Goal: Task Accomplishment & Management: Use online tool/utility

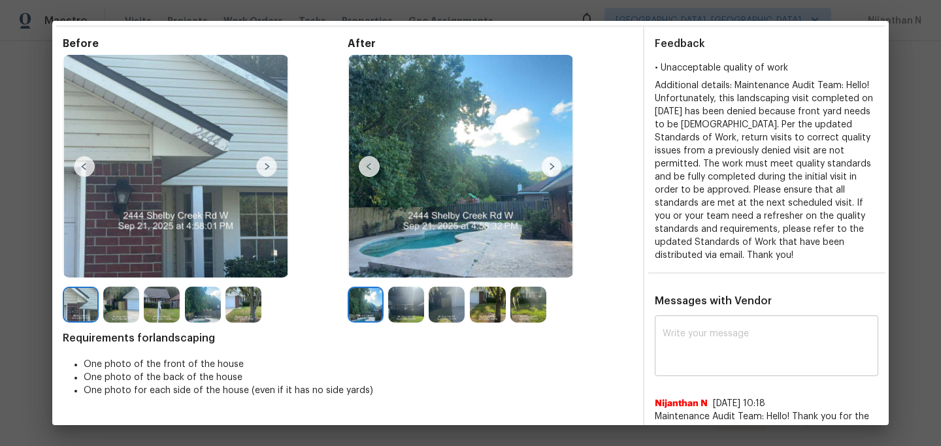
scroll to position [10, 0]
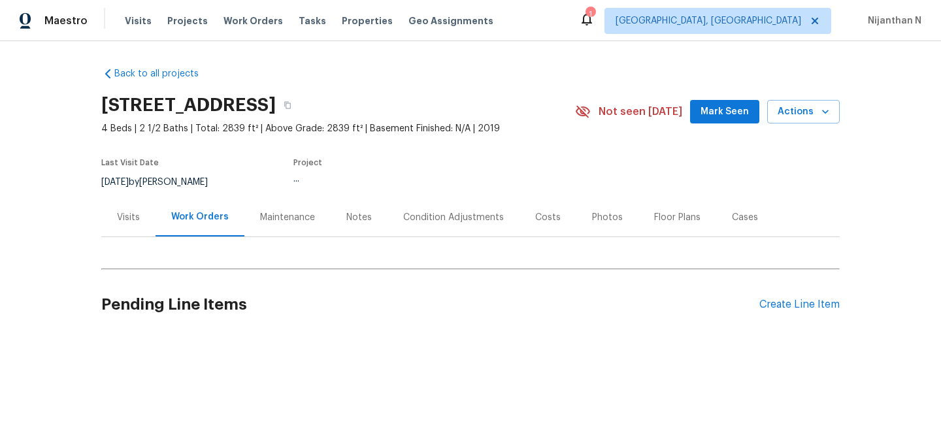
click at [269, 212] on div "Maintenance" at bounding box center [287, 217] width 55 height 13
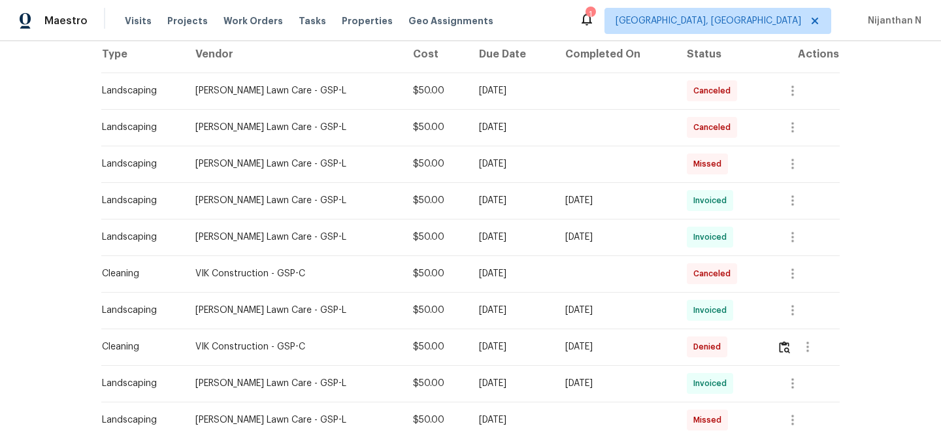
scroll to position [283, 0]
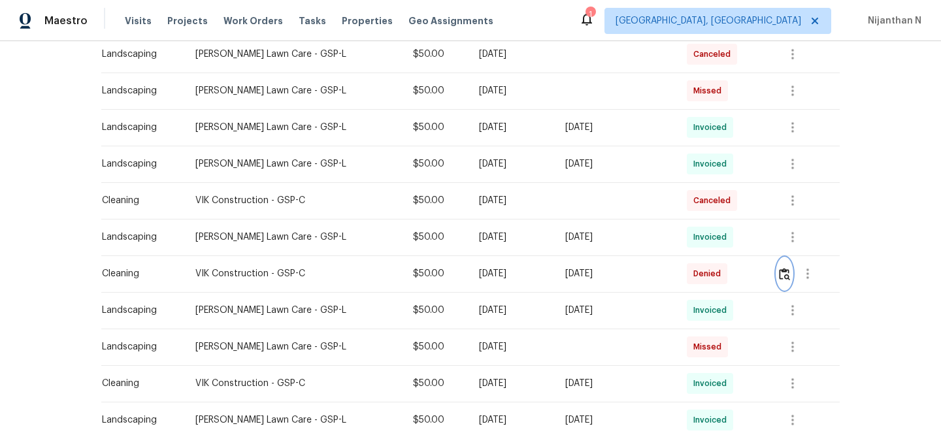
click at [781, 274] on img "button" at bounding box center [784, 274] width 11 height 12
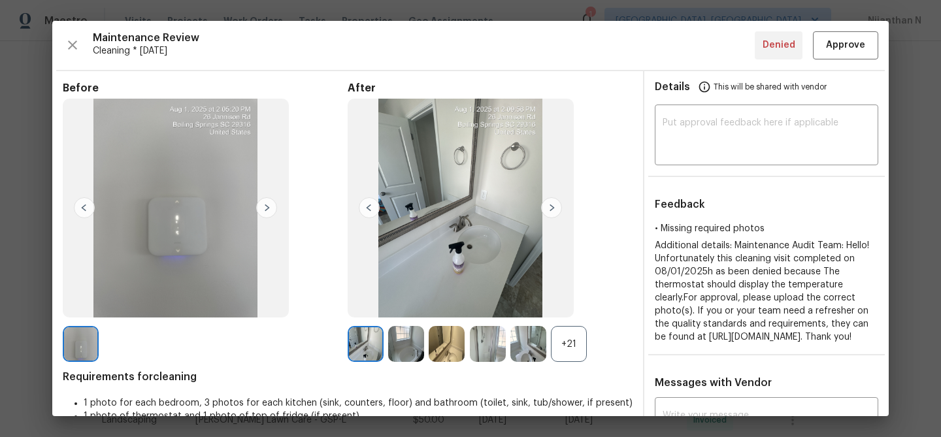
click at [594, 345] on div "+21" at bounding box center [490, 344] width 285 height 36
click at [570, 355] on div "+21" at bounding box center [569, 344] width 36 height 36
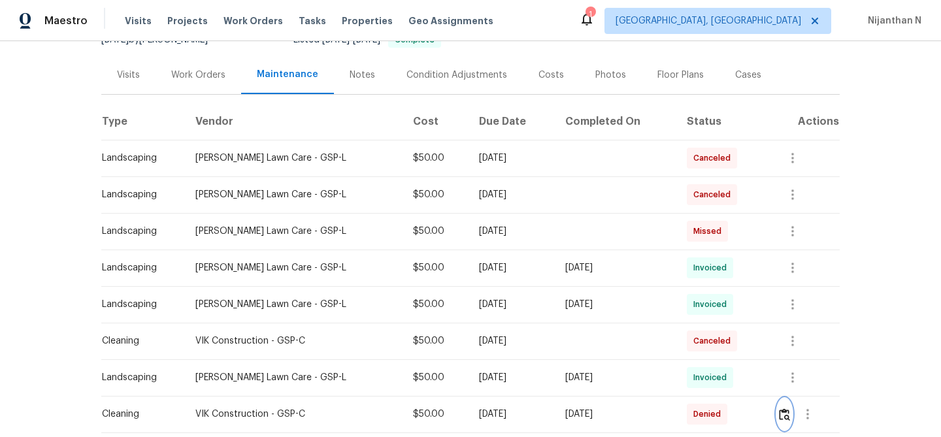
scroll to position [134, 0]
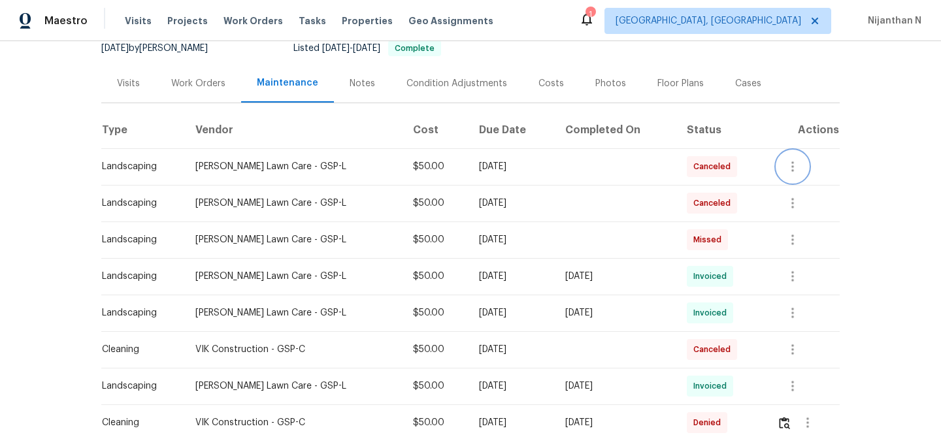
click at [793, 170] on icon "button" at bounding box center [792, 166] width 3 height 10
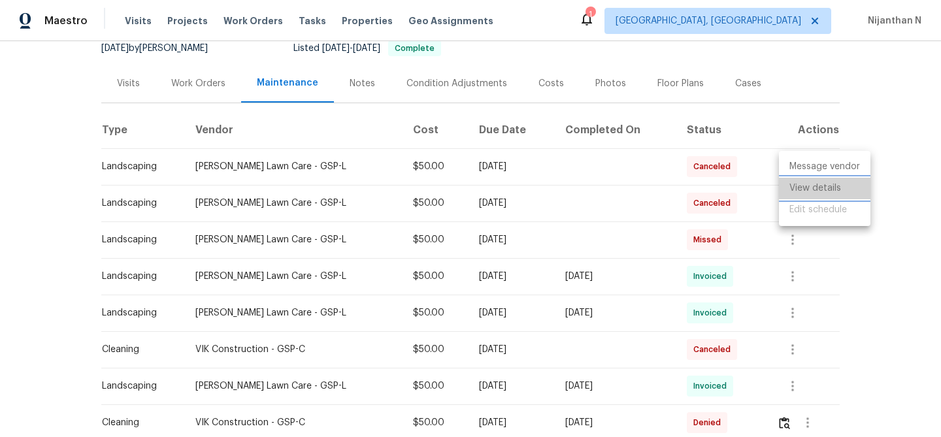
click at [793, 189] on li "View details" at bounding box center [824, 189] width 91 height 22
click at [573, 222] on div at bounding box center [470, 218] width 941 height 437
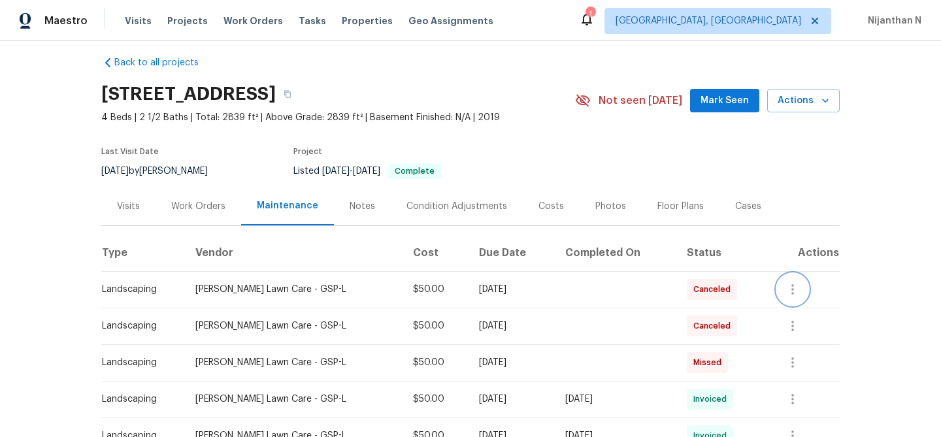
scroll to position [0, 0]
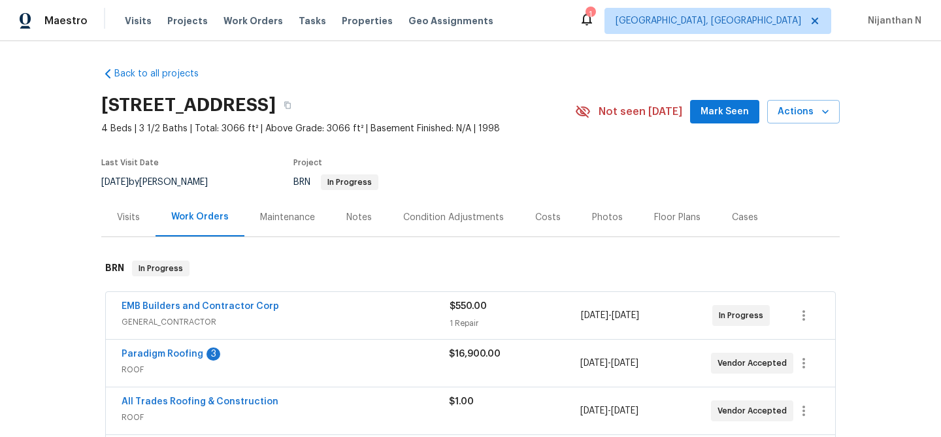
click at [314, 219] on div "Maintenance" at bounding box center [287, 217] width 86 height 39
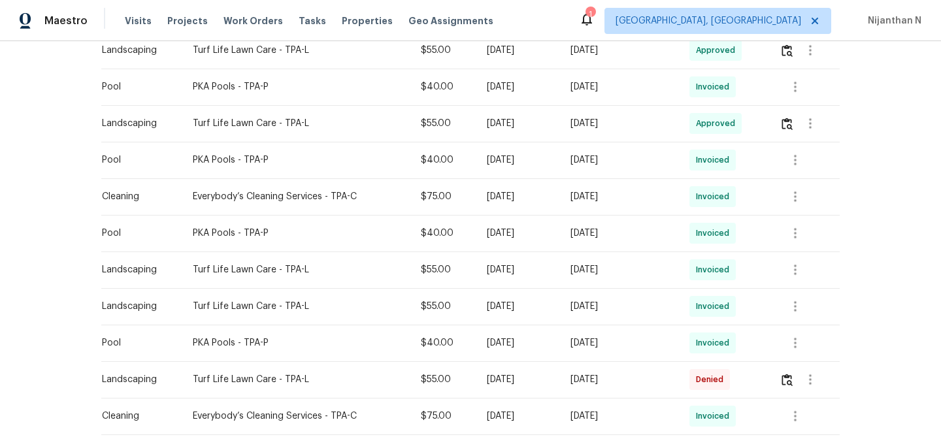
scroll to position [787, 0]
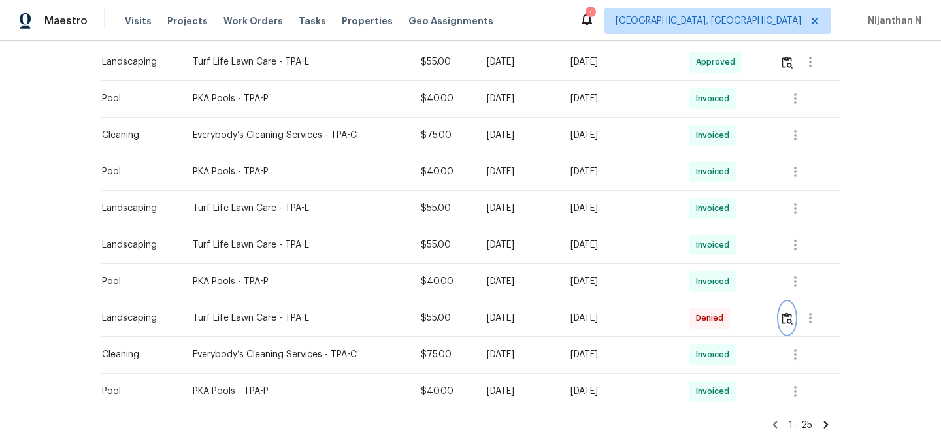
click at [784, 317] on button "button" at bounding box center [786, 317] width 15 height 31
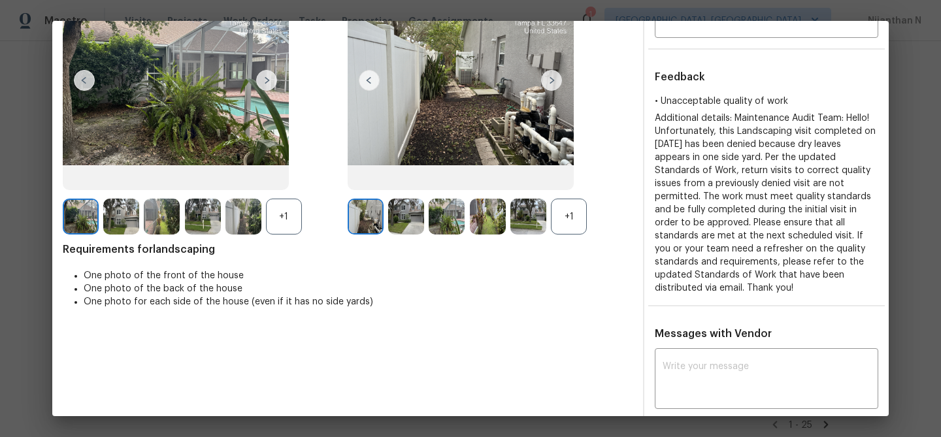
scroll to position [167, 0]
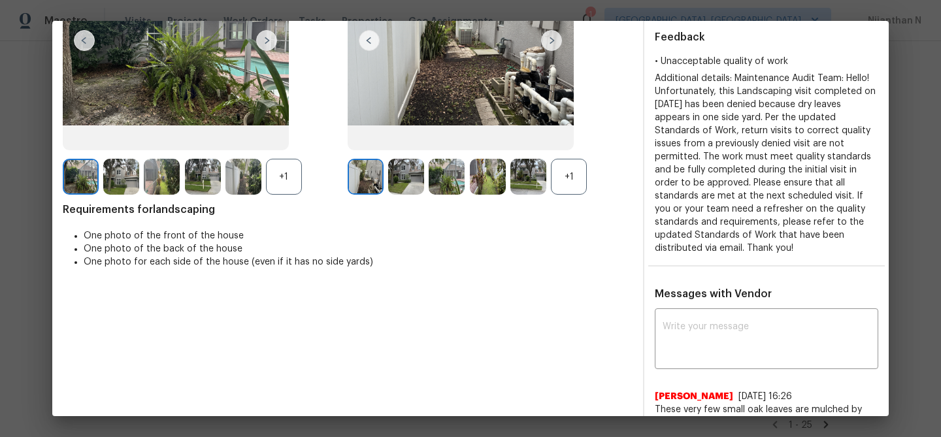
click at [577, 174] on div "+1" at bounding box center [569, 177] width 36 height 36
click at [281, 171] on div "+1" at bounding box center [284, 177] width 36 height 36
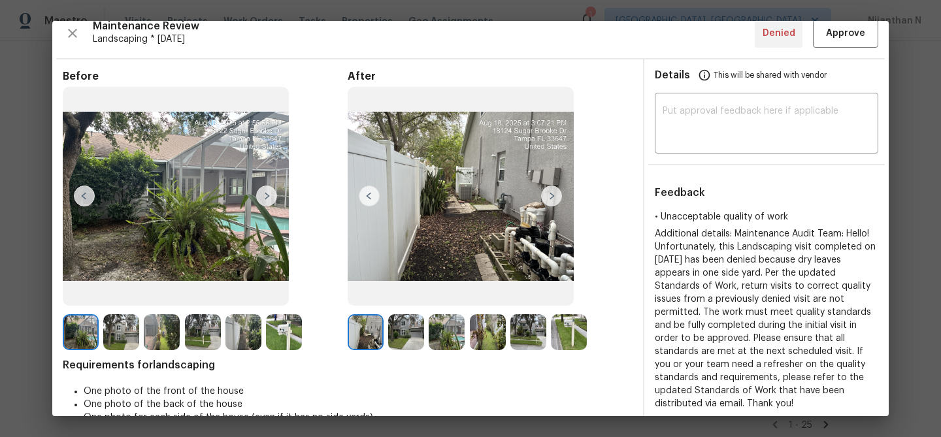
scroll to position [0, 0]
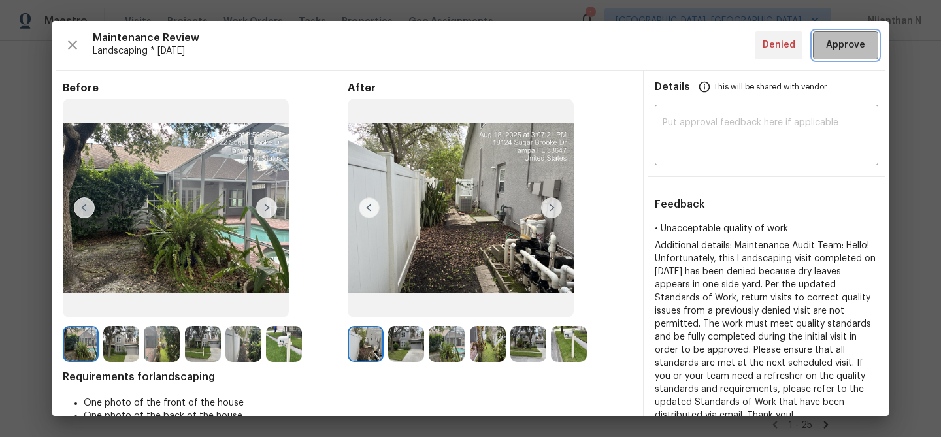
click at [855, 49] on span "Approve" at bounding box center [845, 45] width 39 height 16
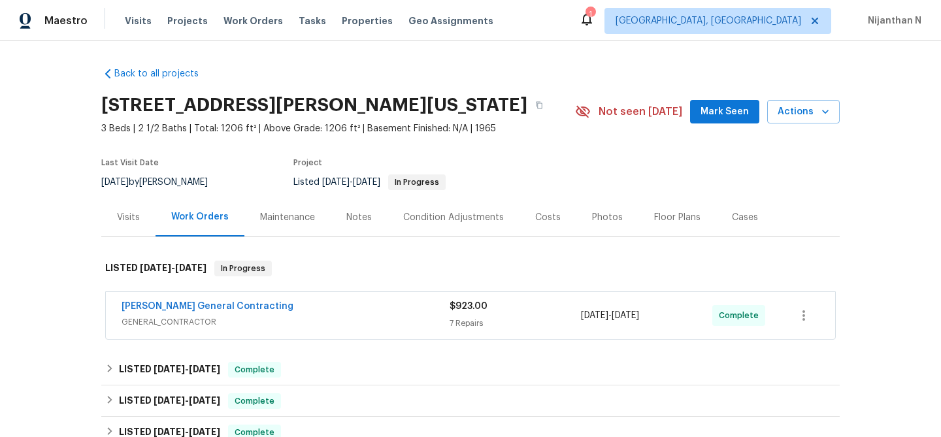
click at [287, 204] on div "Maintenance" at bounding box center [287, 217] width 86 height 39
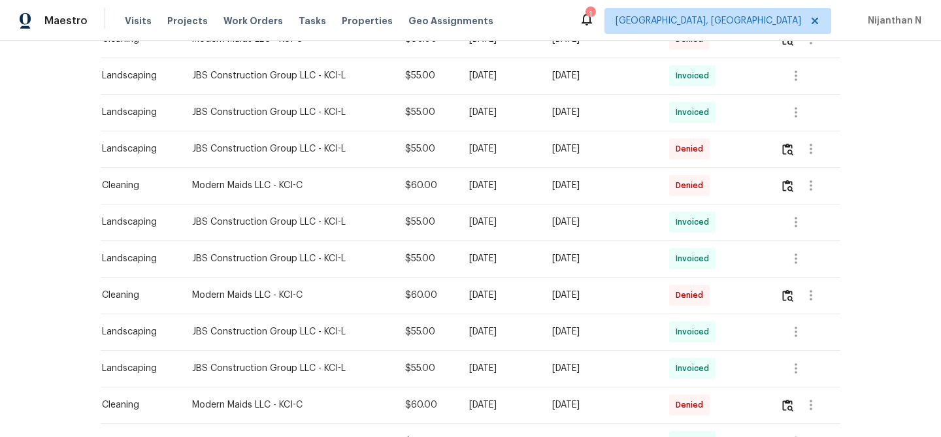
scroll to position [749, 0]
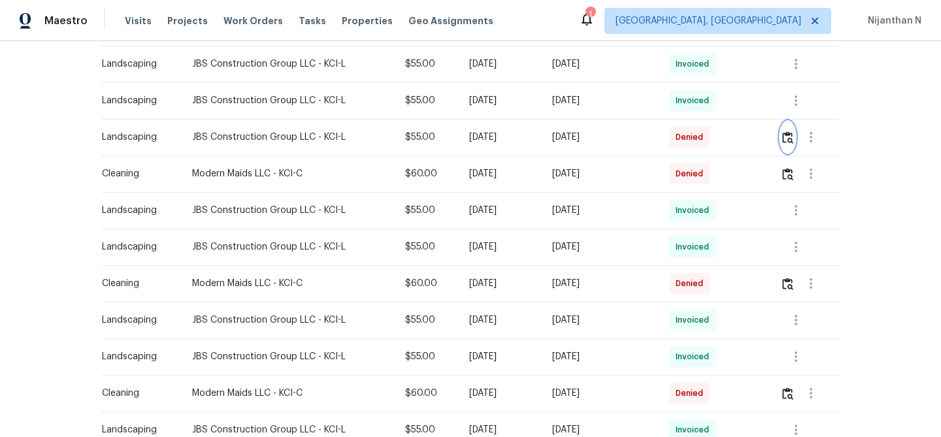
click at [792, 138] on img "button" at bounding box center [787, 137] width 11 height 12
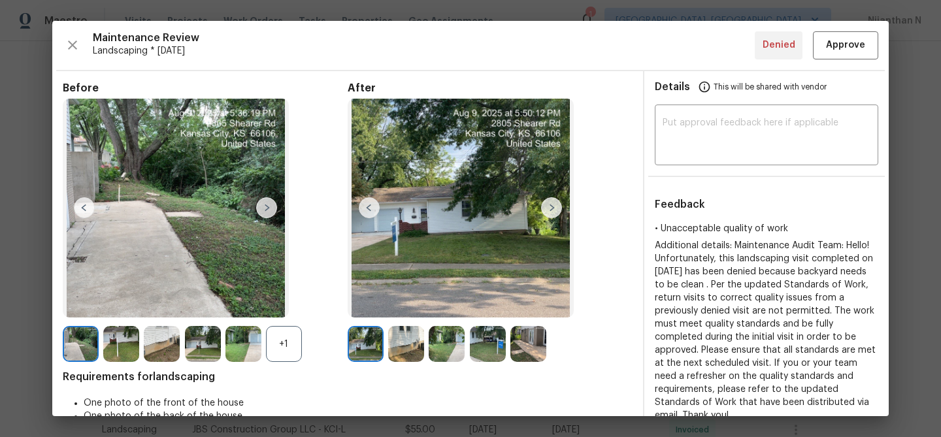
click at [297, 355] on div "+1" at bounding box center [284, 344] width 36 height 36
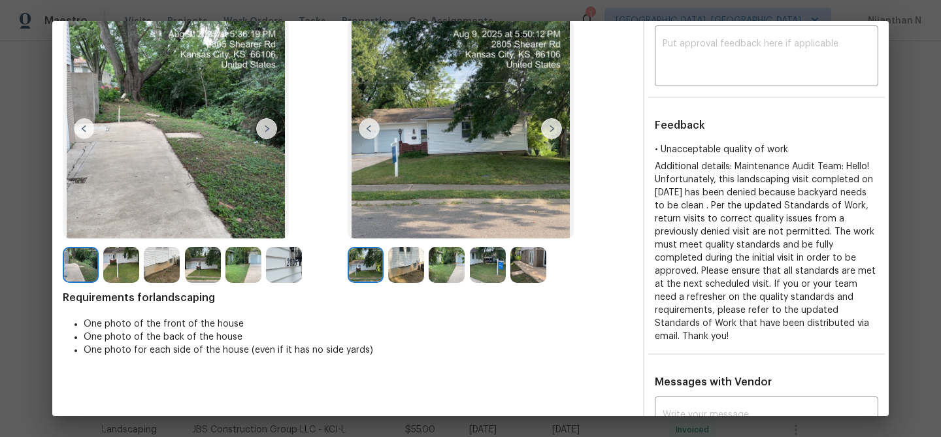
scroll to position [0, 0]
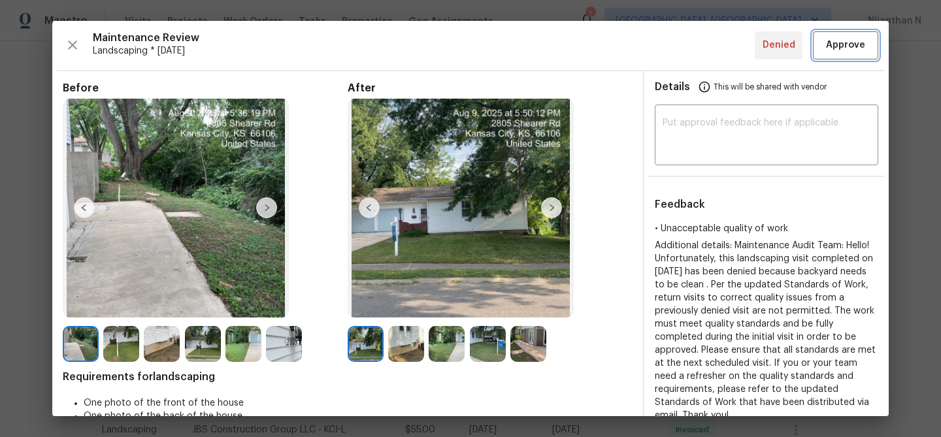
click at [855, 37] on button "Approve" at bounding box center [845, 45] width 65 height 28
